Goal: Task Accomplishment & Management: Manage account settings

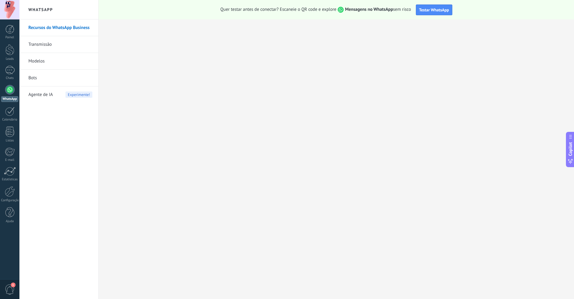
click at [0, 289] on div "1" at bounding box center [9, 289] width 19 height 20
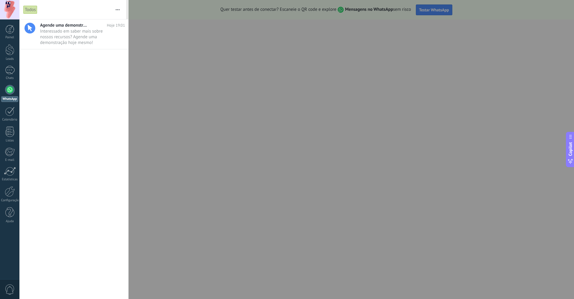
click at [5, 287] on span "0" at bounding box center [10, 289] width 10 height 10
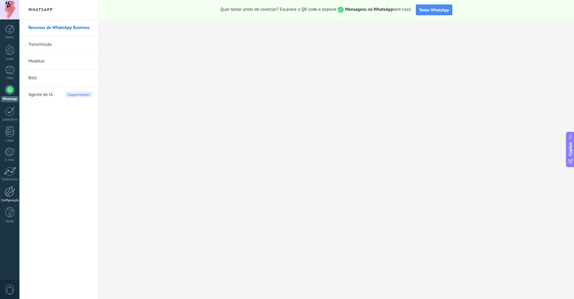
click at [4, 196] on link "Configurações" at bounding box center [9, 194] width 19 height 16
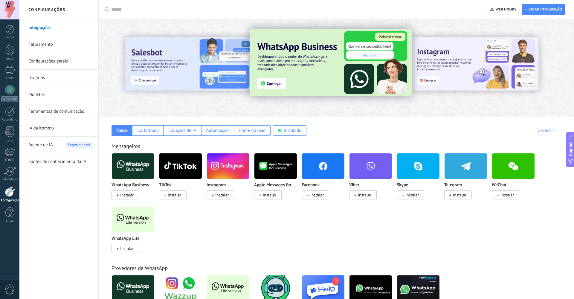
click at [36, 99] on link "Modelos" at bounding box center [60, 94] width 64 height 17
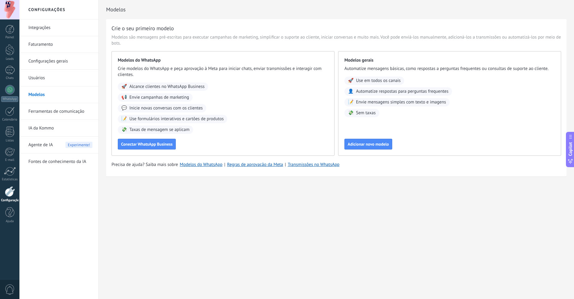
click at [33, 112] on link "Ferramentas de comunicação" at bounding box center [60, 111] width 64 height 17
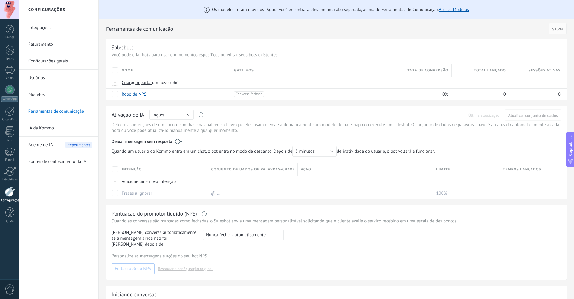
click at [33, 125] on link "IA da Kommo" at bounding box center [60, 128] width 64 height 17
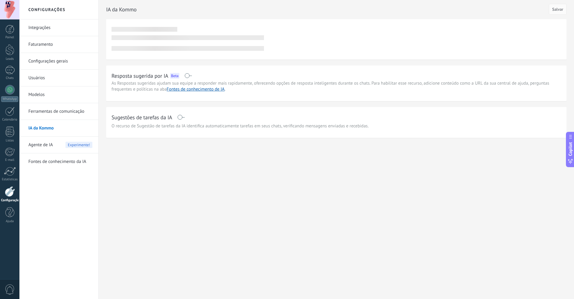
click at [30, 142] on span "Agente de IA" at bounding box center [40, 145] width 24 height 17
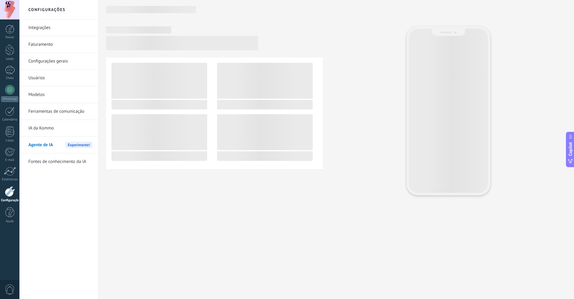
click at [32, 165] on body ".abccls-1,.abccls-2{fill-rule:evenodd}.abccls-2{fill:#fff} .abfcls-1{fill:none}…" at bounding box center [287, 149] width 574 height 299
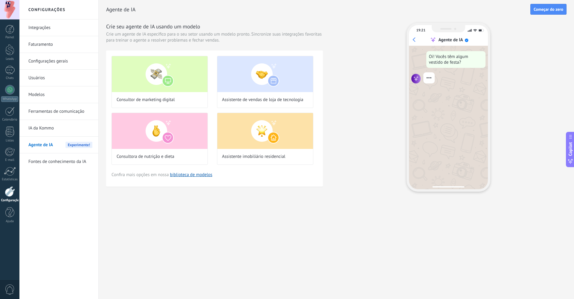
click at [32, 163] on link "Fontes de conhecimento da IA" at bounding box center [60, 161] width 64 height 17
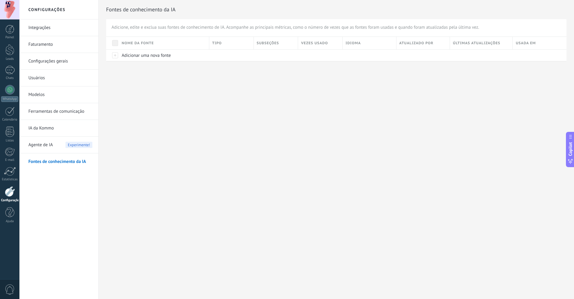
click at [53, 25] on link "Integrações" at bounding box center [60, 27] width 64 height 17
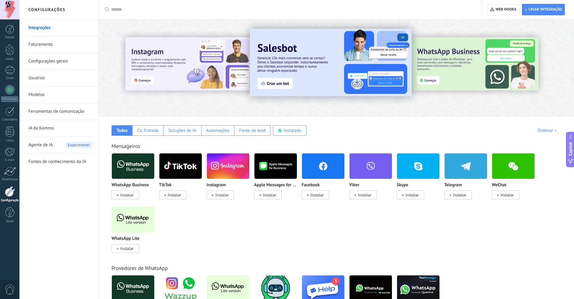
click at [169, 4] on div at bounding box center [292, 9] width 362 height 19
click at [136, 12] on input "text" at bounding box center [292, 10] width 362 height 6
type input "*****"
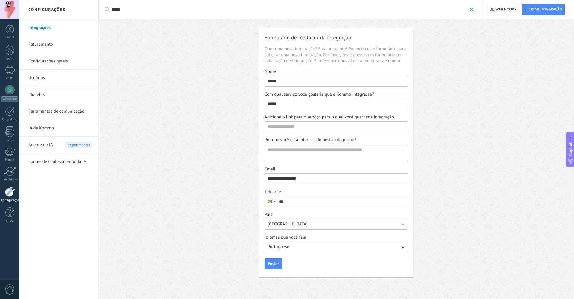
click at [199, 13] on div "*****" at bounding box center [292, 9] width 362 height 19
click at [102, 8] on div "Aplicar ***** Aplicar Redefinir" at bounding box center [290, 9] width 384 height 19
click at [103, 8] on div "Aplicar ***** Aplicar Redefinir" at bounding box center [290, 9] width 384 height 19
click at [472, 9] on span at bounding box center [471, 10] width 4 height 4
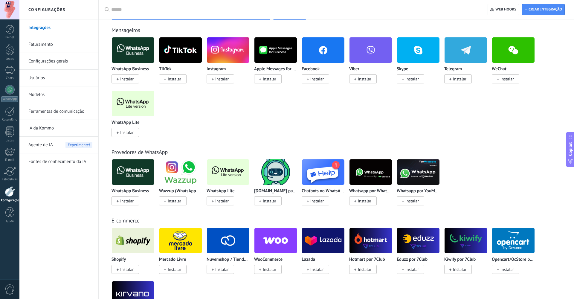
scroll to position [67, 0]
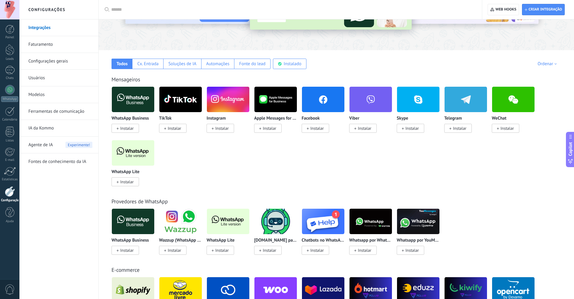
click at [57, 77] on link "Usuários" at bounding box center [60, 78] width 64 height 17
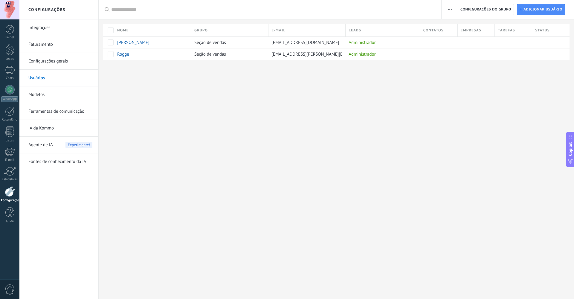
click at [41, 93] on link "Modelos" at bounding box center [60, 94] width 64 height 17
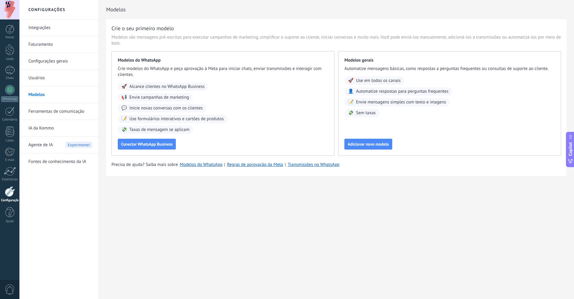
click at [128, 218] on div "Configurações Integrações Faturamento Configurações gerais Usuários Modelos Fer…" at bounding box center [296, 149] width 554 height 299
click at [10, 190] on div at bounding box center [10, 191] width 10 height 10
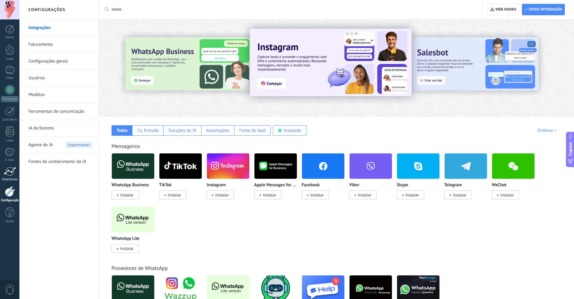
click at [9, 172] on div at bounding box center [10, 171] width 12 height 9
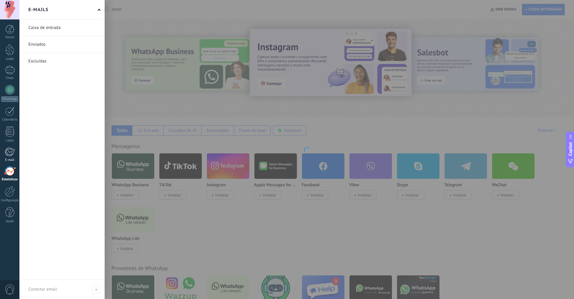
click at [7, 154] on div at bounding box center [10, 151] width 10 height 9
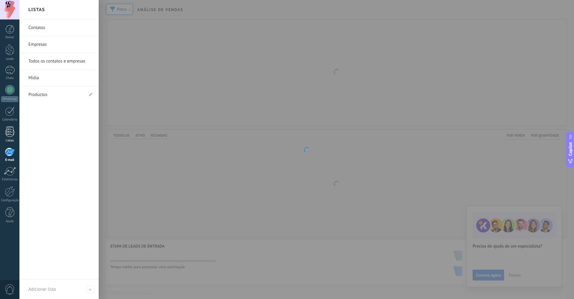
click at [6, 127] on div at bounding box center [9, 131] width 9 height 10
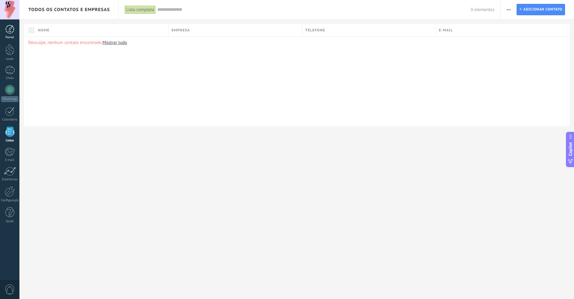
click at [16, 27] on link "Painel" at bounding box center [9, 32] width 19 height 15
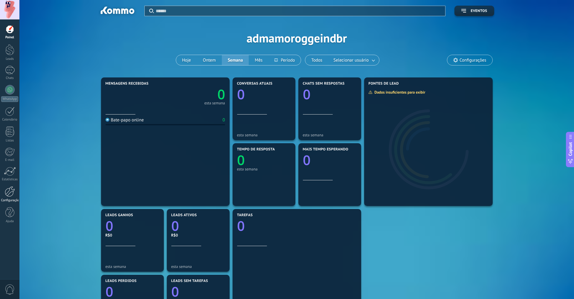
click at [10, 200] on div "Configurações" at bounding box center [9, 200] width 17 height 4
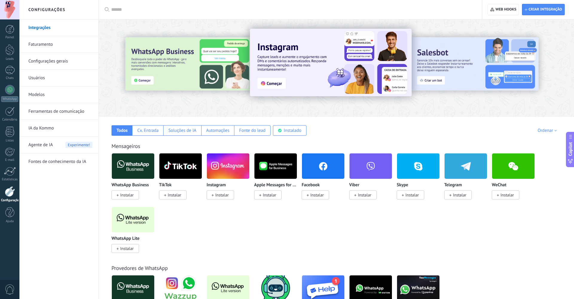
click at [50, 61] on link "Configurações gerais" at bounding box center [60, 61] width 64 height 17
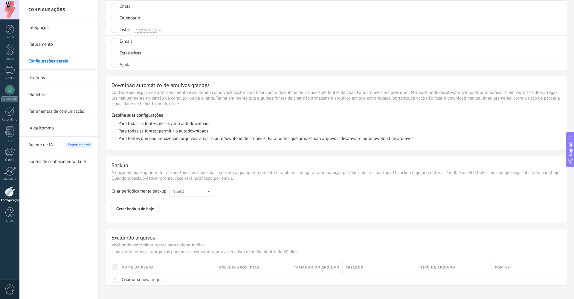
scroll to position [354, 0]
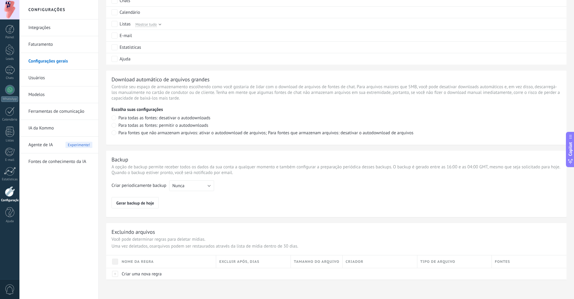
click at [70, 7] on h2 "Configurações" at bounding box center [59, 9] width 64 height 19
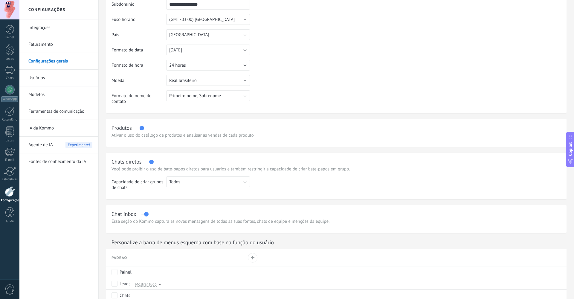
scroll to position [0, 0]
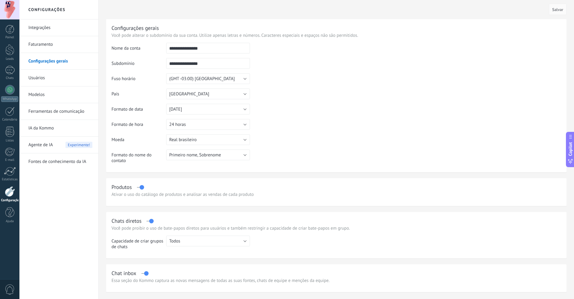
click at [8, 205] on div "Painel Leads Chats WhatsApp Clientes" at bounding box center [9, 127] width 19 height 204
click at [5, 193] on div at bounding box center [10, 191] width 10 height 10
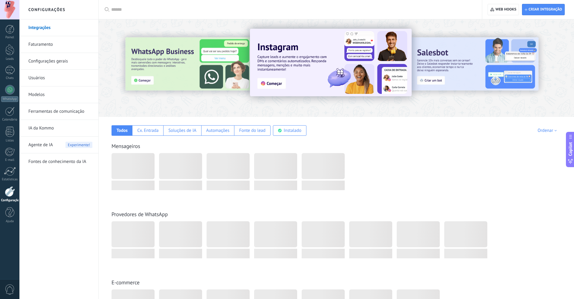
click at [43, 27] on link "Integrações" at bounding box center [60, 27] width 64 height 17
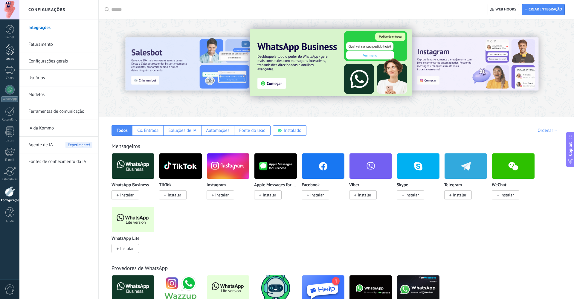
click at [13, 48] on div at bounding box center [9, 49] width 9 height 11
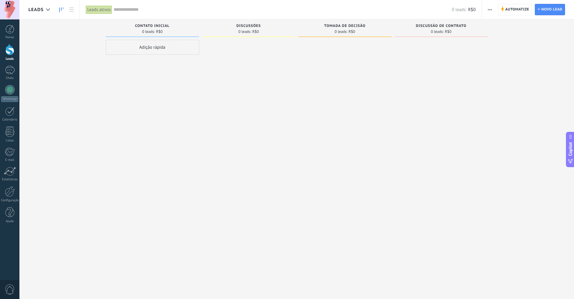
click at [76, 15] on div "Leads" at bounding box center [49, 9] width 60 height 19
click at [72, 10] on use at bounding box center [71, 9] width 4 height 4
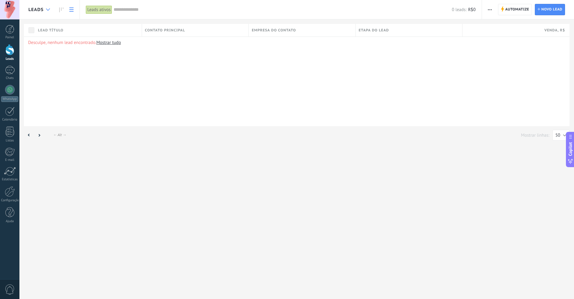
click at [47, 9] on icon at bounding box center [48, 9] width 4 height 2
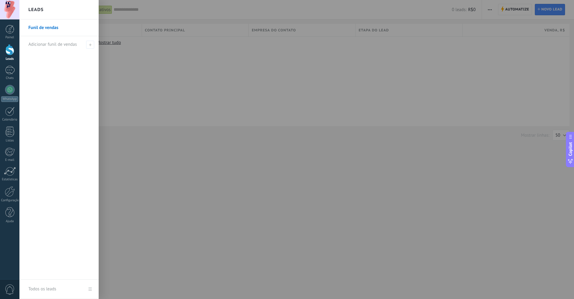
click at [47, 30] on link "Funil de vendas" at bounding box center [60, 27] width 64 height 17
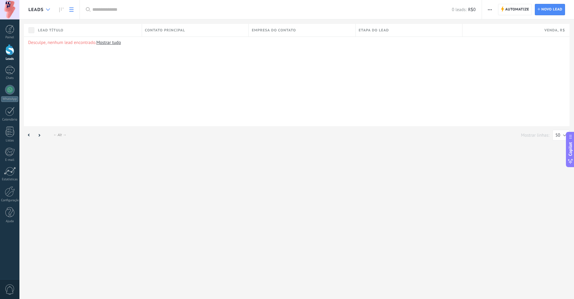
click at [46, 8] on div at bounding box center [48, 10] width 10 height 12
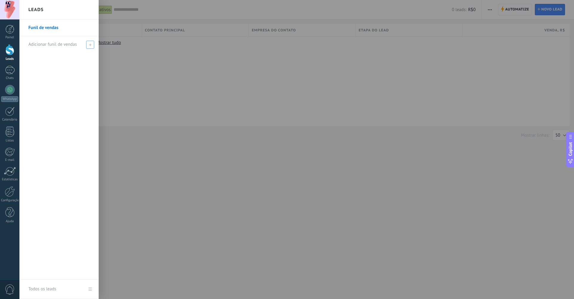
click at [56, 44] on span "Adicionar funil de vendas" at bounding box center [52, 45] width 48 height 6
click at [74, 44] on input "text" at bounding box center [56, 45] width 56 height 10
type input "*"
click at [57, 42] on input "text" at bounding box center [56, 45] width 56 height 10
click at [45, 41] on input "text" at bounding box center [56, 45] width 56 height 10
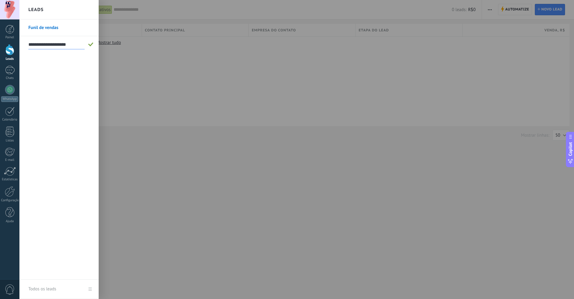
type input "**********"
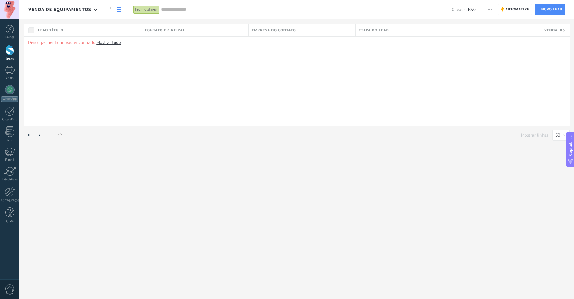
click at [80, 8] on span "Venda de equipamentos" at bounding box center [59, 10] width 63 height 6
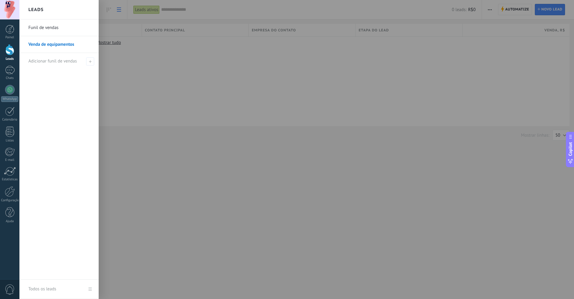
click at [70, 49] on link "Venda de equipamentos" at bounding box center [60, 44] width 64 height 17
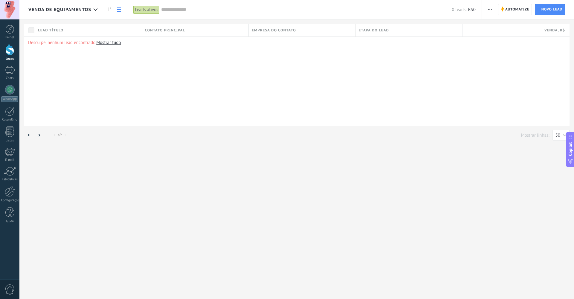
click at [300, 122] on div "Desculpe, nenhum lead encontrado. Mostrar tudo" at bounding box center [296, 81] width 545 height 90
drag, startPoint x: 405, startPoint y: 117, endPoint x: 225, endPoint y: 74, distance: 184.9
click at [404, 117] on div "Desculpe, nenhum lead encontrado. Mostrar tudo" at bounding box center [296, 81] width 545 height 90
click at [102, 44] on link "Mostrar tudo" at bounding box center [108, 43] width 24 height 6
click at [83, 4] on div "Todos os leads" at bounding box center [52, 9] width 66 height 19
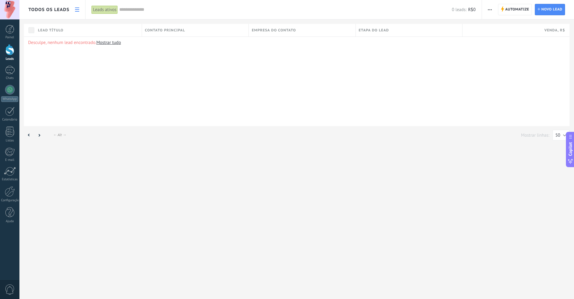
click at [75, 10] on icon at bounding box center [77, 9] width 4 height 4
click at [78, 8] on icon at bounding box center [77, 9] width 4 height 4
click at [45, 5] on div "Todos os leads" at bounding box center [48, 9] width 41 height 19
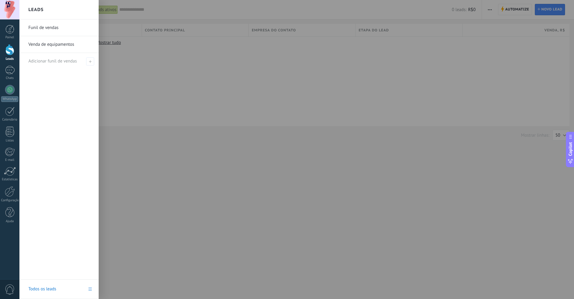
click at [22, 11] on div "Leads" at bounding box center [58, 9] width 79 height 19
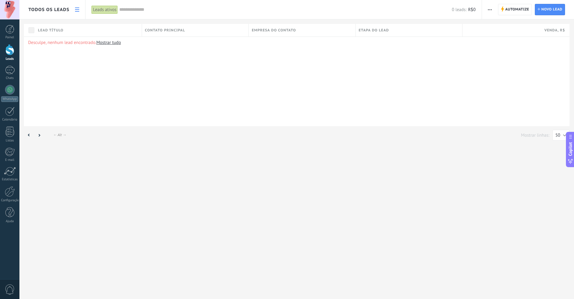
click at [40, 12] on span "Todos os leads" at bounding box center [48, 10] width 41 height 6
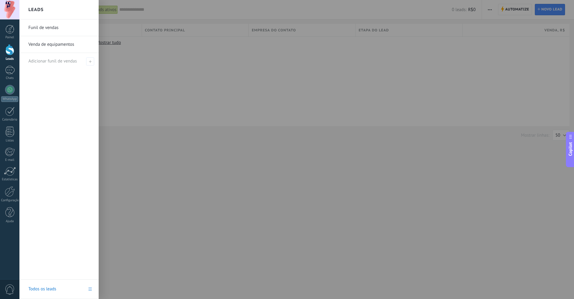
click at [47, 39] on link "Venda de equipamentos" at bounding box center [60, 44] width 64 height 17
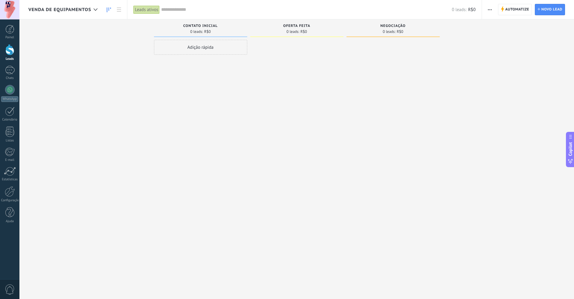
click at [205, 27] on span "Contato inicial" at bounding box center [200, 26] width 34 height 4
click at [203, 30] on span "0 leads:" at bounding box center [196, 32] width 13 height 4
click at [122, 10] on link at bounding box center [119, 10] width 10 height 12
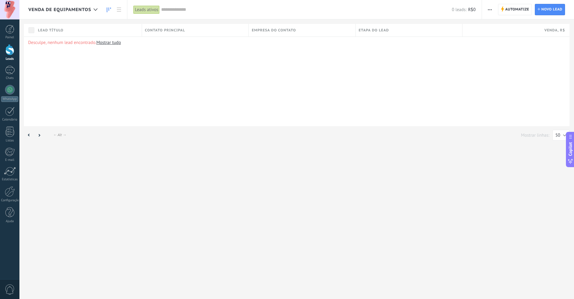
click at [112, 9] on link at bounding box center [109, 10] width 10 height 12
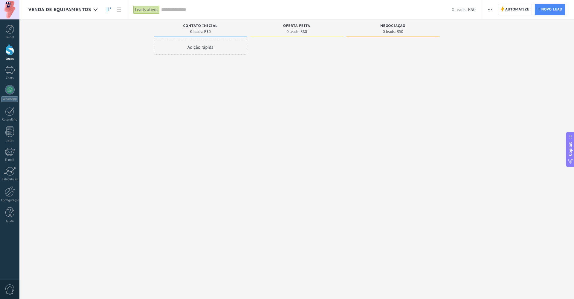
click at [217, 45] on div "Adição rápida" at bounding box center [200, 47] width 93 height 15
click at [308, 76] on div at bounding box center [296, 150] width 93 height 221
click at [428, 65] on div at bounding box center [392, 150] width 93 height 221
click at [239, 128] on button "Configurações" at bounding box center [228, 127] width 35 height 8
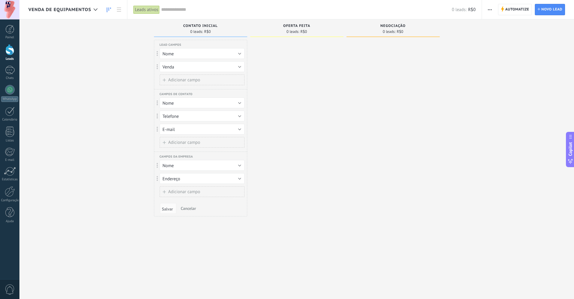
click at [292, 53] on div at bounding box center [296, 150] width 93 height 221
click at [200, 30] on span "0 leads:" at bounding box center [196, 32] width 13 height 4
click at [192, 205] on button "Cancelar" at bounding box center [188, 208] width 20 height 9
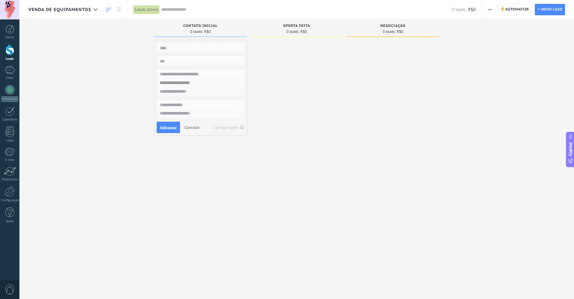
click at [197, 124] on button "Cancelar" at bounding box center [192, 127] width 20 height 9
click at [190, 30] on div "0 leads: R$0" at bounding box center [200, 31] width 87 height 5
click at [196, 27] on span "Contato inicial" at bounding box center [200, 26] width 34 height 4
click at [491, 8] on span "button" at bounding box center [489, 9] width 4 height 11
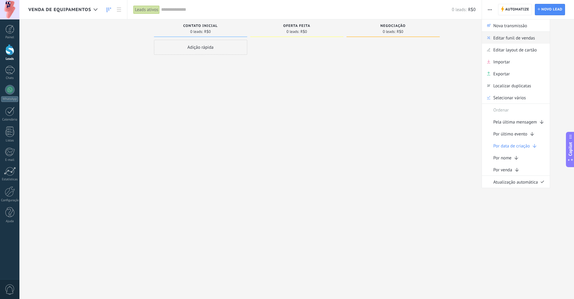
click at [519, 37] on span "Editar funil de vendas" at bounding box center [514, 38] width 42 height 12
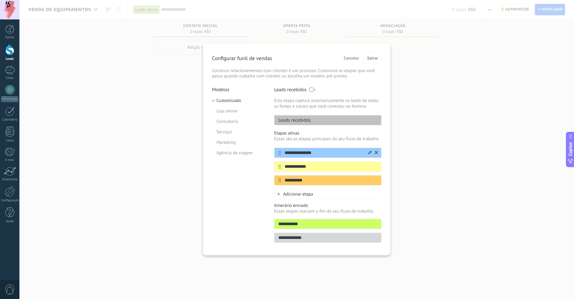
click at [295, 154] on input "**********" at bounding box center [323, 153] width 87 height 6
click at [312, 152] on input "**********" at bounding box center [323, 153] width 87 height 6
